Goal: Information Seeking & Learning: Learn about a topic

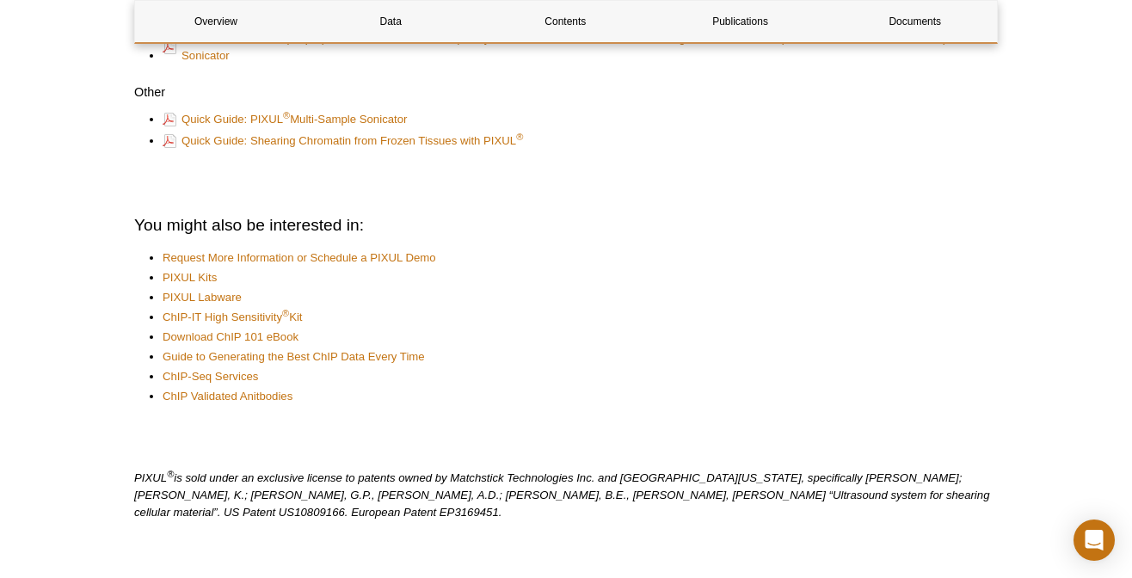
scroll to position [4630, 0]
click at [568, 19] on link "Contents" at bounding box center [565, 21] width 162 height 41
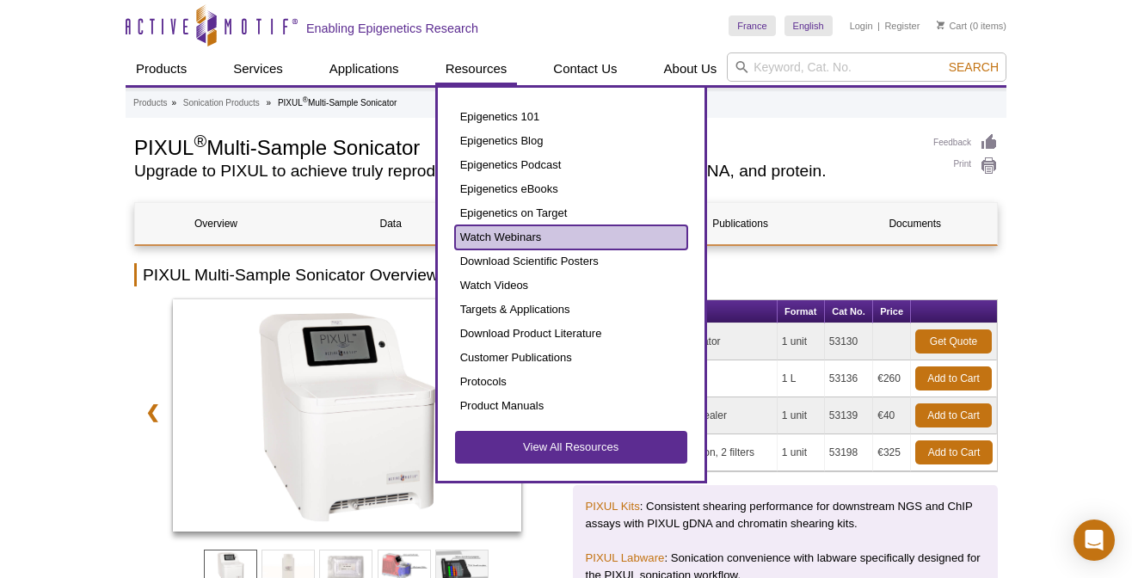
click at [508, 231] on link "Watch Webinars" at bounding box center [571, 237] width 232 height 24
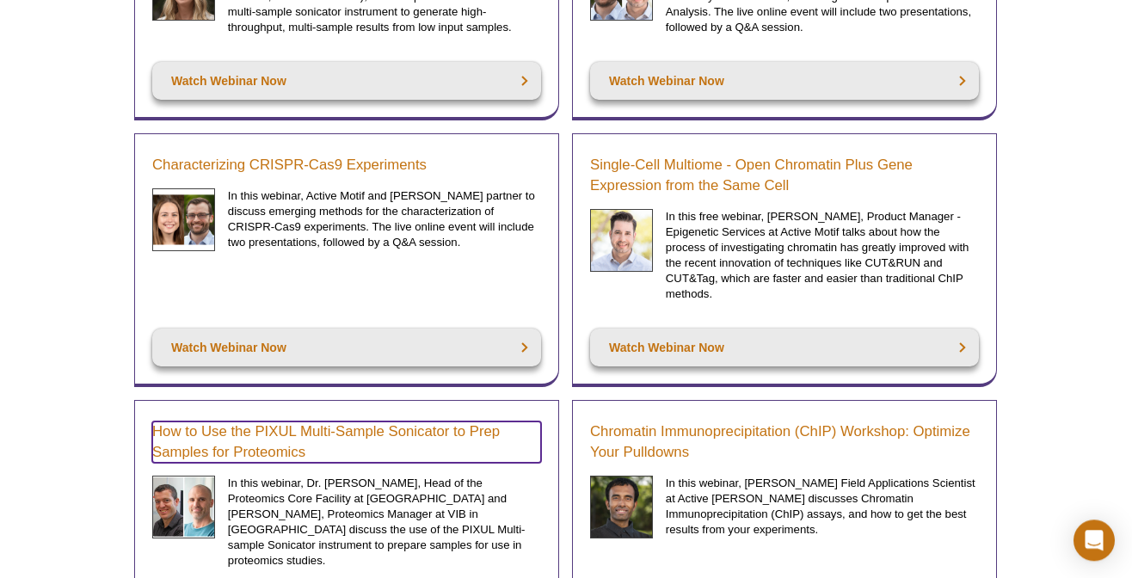
scroll to position [390, 0]
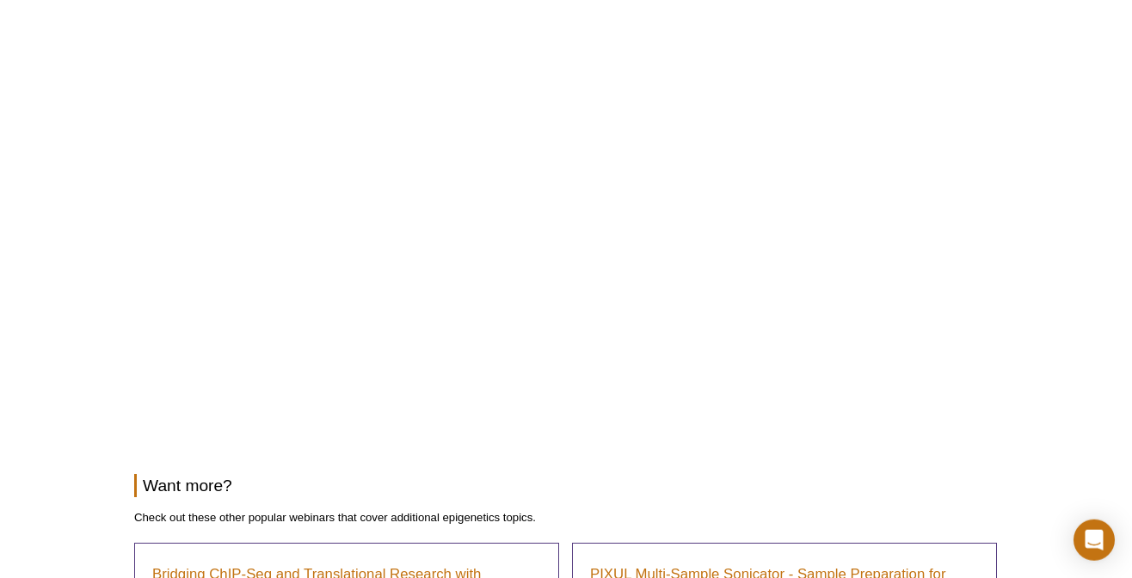
scroll to position [303, 0]
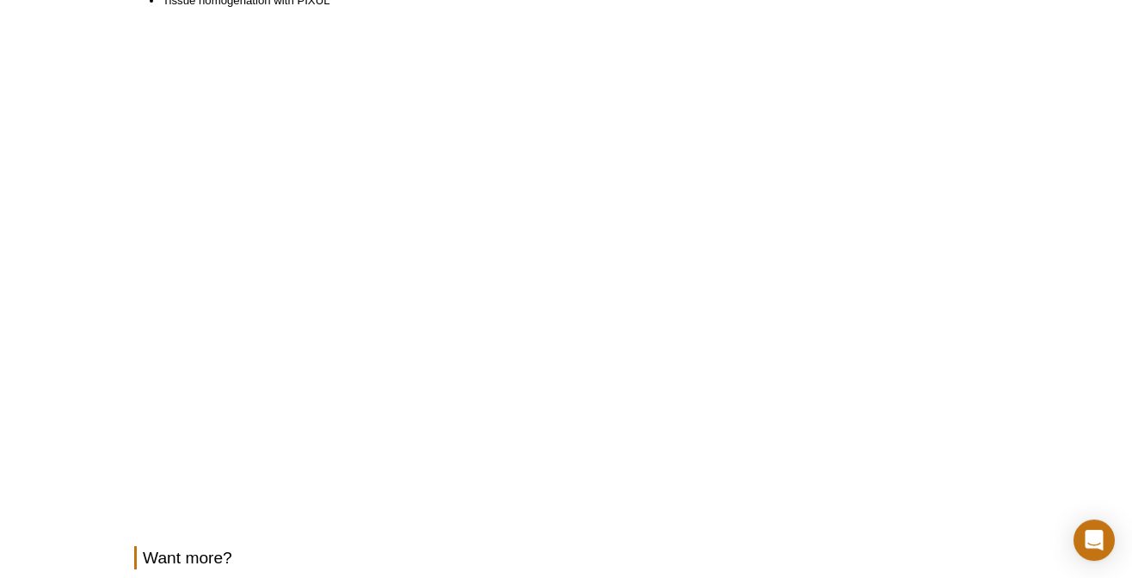
click at [28, 247] on div "Active Motif Logo Enabling Epigenetics Research 0 Search Skip to content Active…" at bounding box center [566, 488] width 1132 height 1582
